Goal: Task Accomplishment & Management: Manage account settings

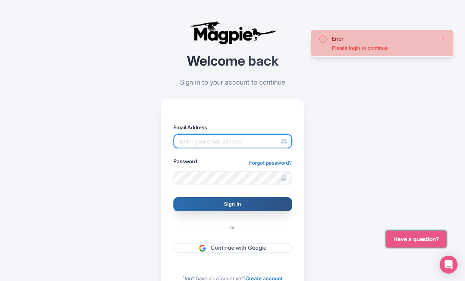
type input "[PERSON_NAME][EMAIL_ADDRESS][PERSON_NAME][DOMAIN_NAME]"
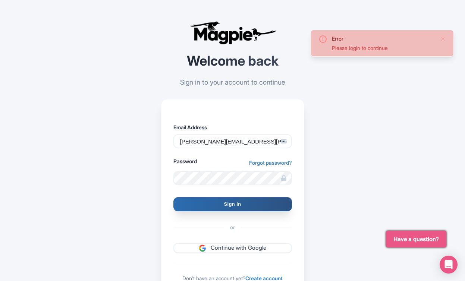
click at [245, 202] on input "Sign In" at bounding box center [232, 204] width 119 height 14
type input "Signing in..."
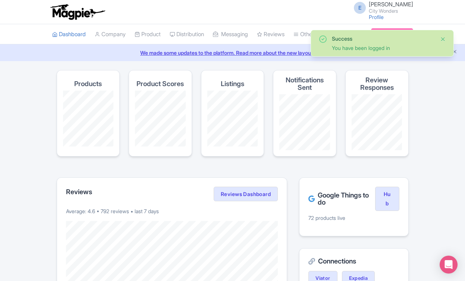
click at [444, 37] on button "Close" at bounding box center [443, 39] width 6 height 9
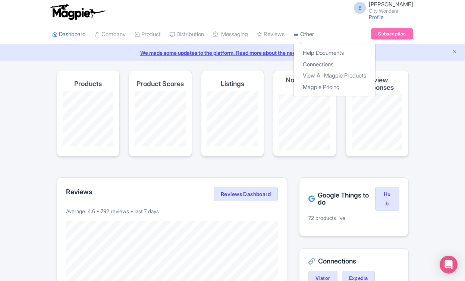
click at [309, 33] on link "Other" at bounding box center [304, 34] width 21 height 21
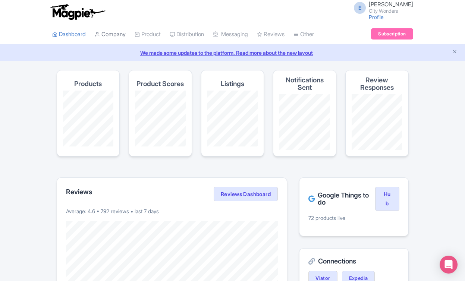
click at [120, 35] on link "Company" at bounding box center [110, 34] width 31 height 21
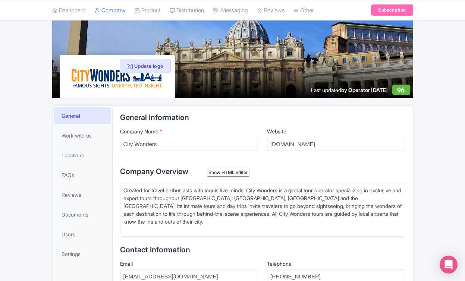
scroll to position [164, 0]
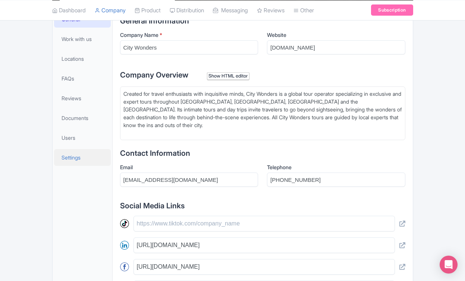
click at [71, 161] on span "Settings" at bounding box center [71, 158] width 19 height 8
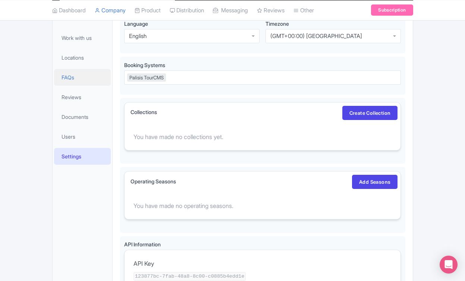
scroll to position [112, 0]
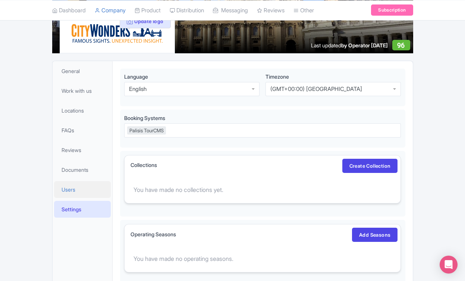
click at [70, 186] on span "Users" at bounding box center [69, 190] width 14 height 8
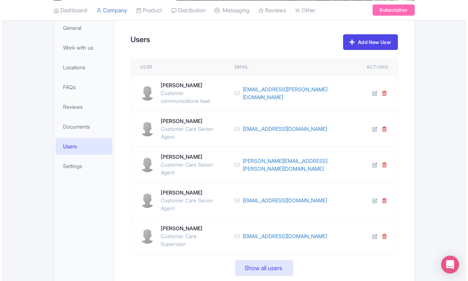
scroll to position [156, 0]
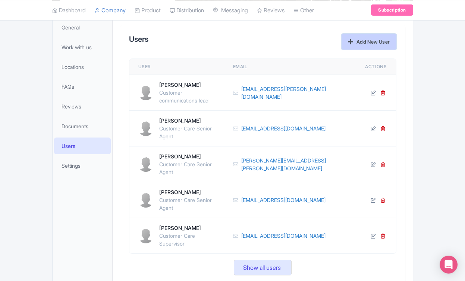
click at [368, 44] on link "Add New User" at bounding box center [369, 42] width 54 height 16
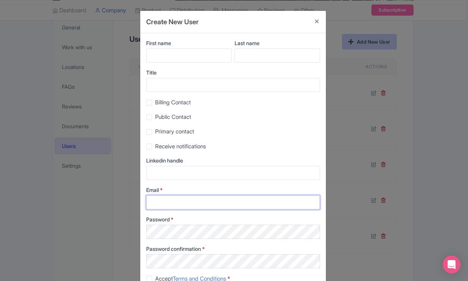
type input "edgar.chavero@citywonders.com"
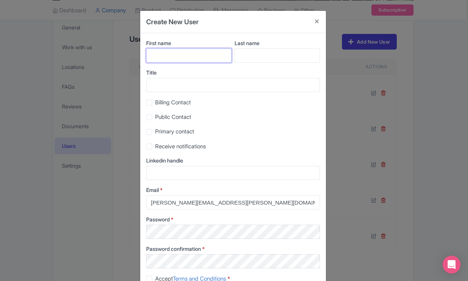
click at [188, 61] on input "First name" at bounding box center [188, 55] width 85 height 14
type input "Danilo"
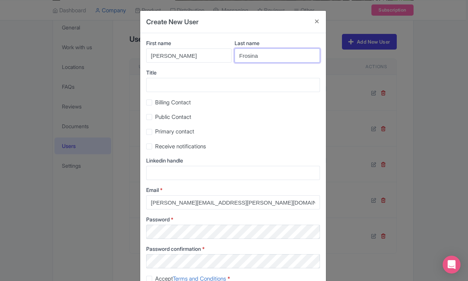
type input "Frosina"
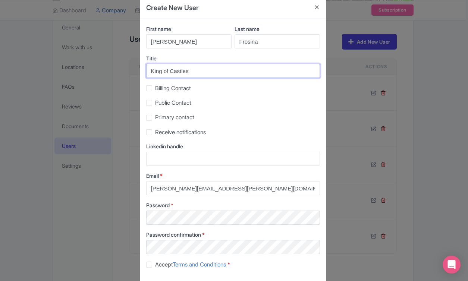
scroll to position [26, 0]
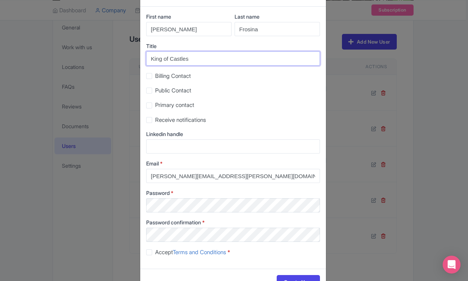
type input "King of Castles"
click at [155, 92] on label "Public Contact" at bounding box center [173, 91] width 36 height 9
click at [155, 91] on input "Public Contact" at bounding box center [157, 88] width 5 height 5
checkbox input "true"
click at [169, 59] on input "King of Castles" at bounding box center [233, 58] width 174 height 14
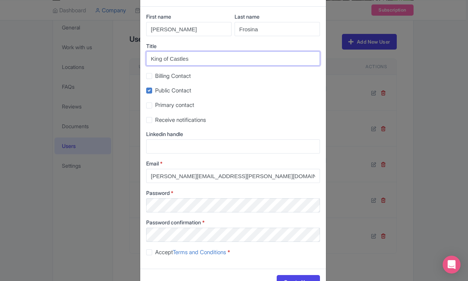
click at [169, 59] on input "King of Castles" at bounding box center [233, 58] width 174 height 14
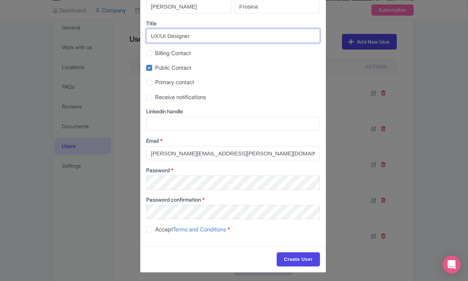
scroll to position [52, 0]
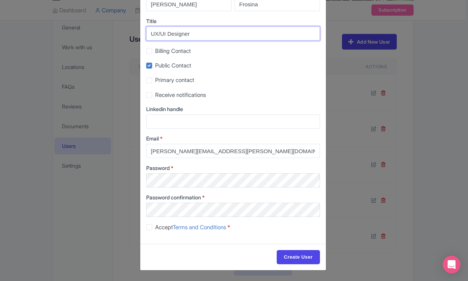
type input "UX/UI Designer"
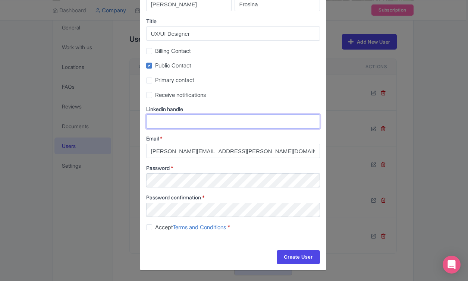
click at [193, 122] on input "Linkedin handle" at bounding box center [233, 121] width 174 height 14
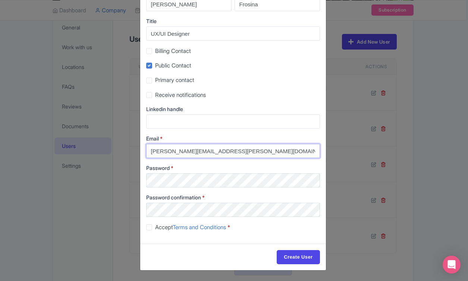
click at [214, 151] on input "edgar.chavero@citywonders.com" at bounding box center [233, 151] width 174 height 14
type input "danilo.frosina@citywonders.com"
click at [174, 248] on div "Create User" at bounding box center [233, 257] width 186 height 26
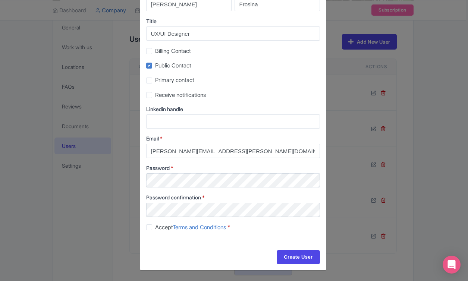
click at [155, 229] on label "Accept Terms and Conditions *" at bounding box center [192, 227] width 75 height 9
click at [155, 228] on input "Accept Terms and Conditions *" at bounding box center [157, 225] width 5 height 5
checkbox input "true"
click at [295, 254] on input "Create User" at bounding box center [298, 257] width 43 height 14
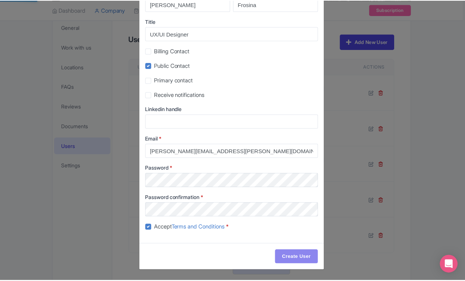
scroll to position [181, 0]
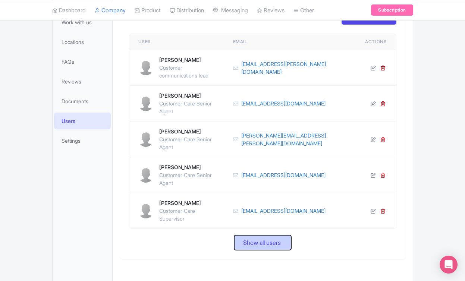
click at [269, 238] on span "Show all users" at bounding box center [262, 242] width 38 height 9
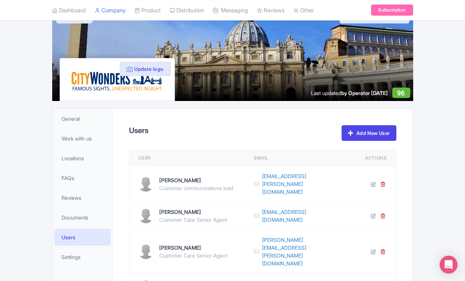
scroll to position [64, 0]
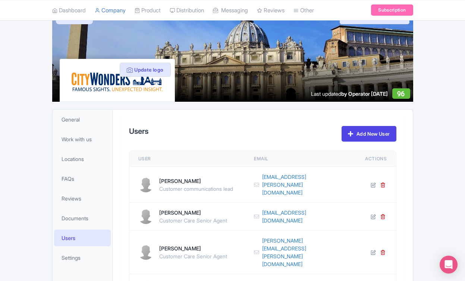
click at [90, 10] on li "Dashboard" at bounding box center [69, 10] width 43 height 20
click at [72, 16] on link "Dashboard" at bounding box center [69, 10] width 34 height 21
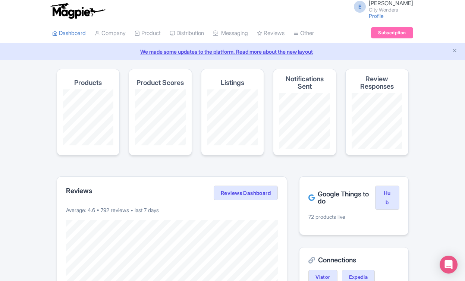
scroll to position [1, 0]
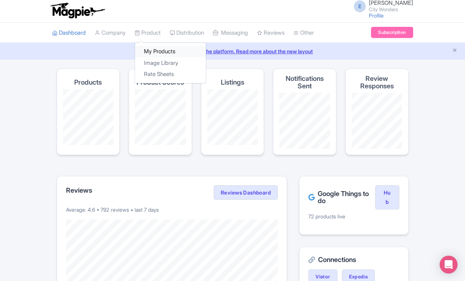
click at [161, 50] on link "My Products" at bounding box center [170, 52] width 71 height 12
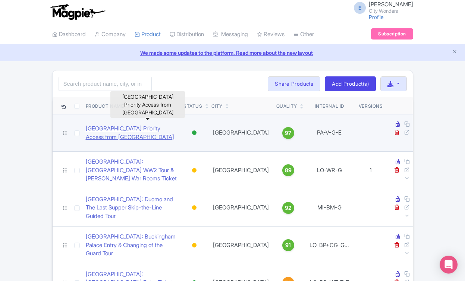
click at [139, 128] on link "Versailles Palace & Gardens Priority Access from Versailles" at bounding box center [132, 133] width 92 height 17
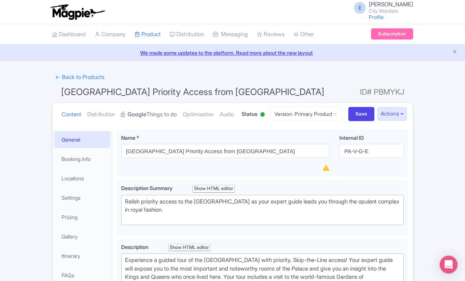
click at [170, 118] on link "Google Things to do" at bounding box center [149, 114] width 56 height 23
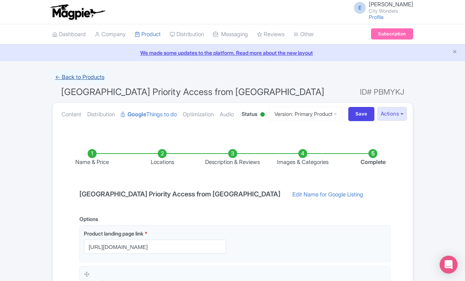
click at [84, 74] on link "← Back to Products" at bounding box center [79, 77] width 55 height 15
